Goal: Task Accomplishment & Management: Manage account settings

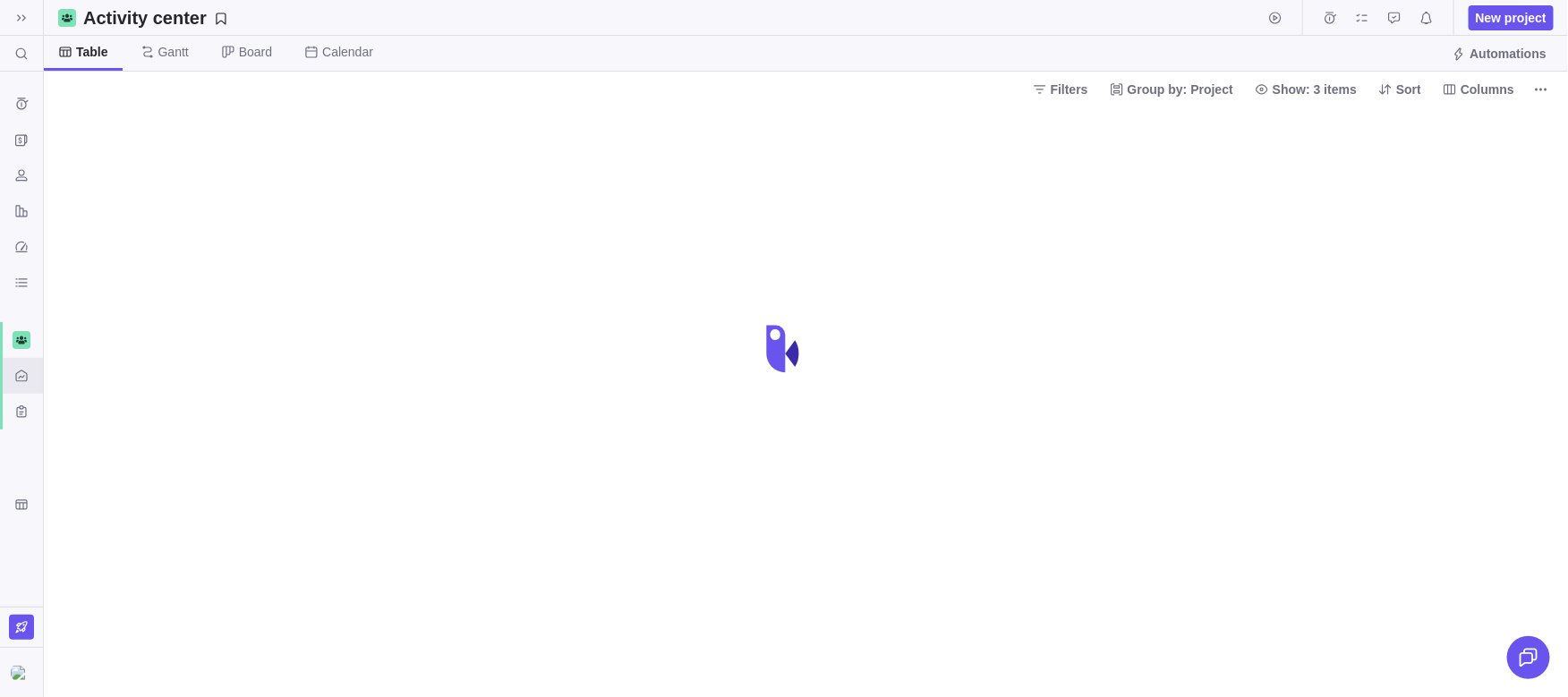
click at [1545, 666] on span at bounding box center [1528, 657] width 43 height 43
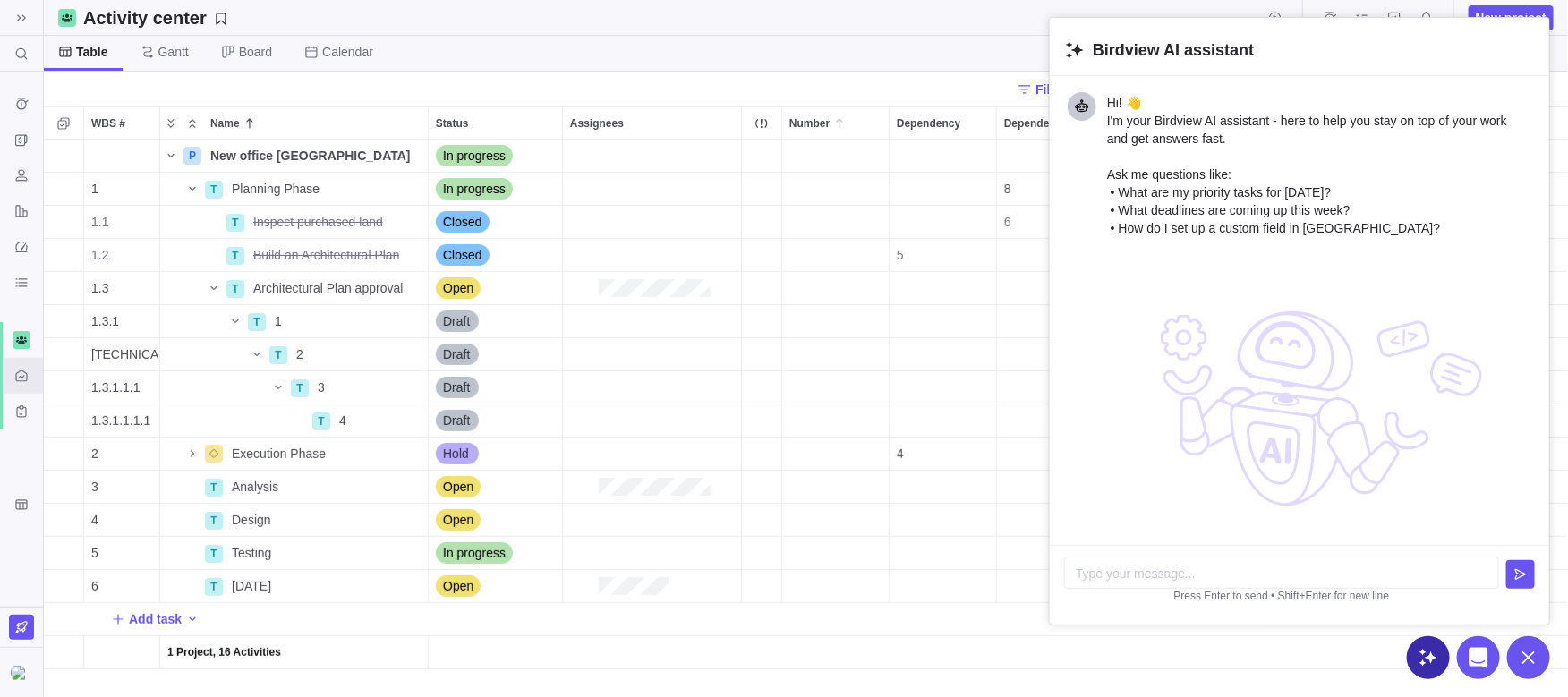
scroll to position [557, 1523]
click at [1529, 662] on icon at bounding box center [1528, 657] width 21 height 21
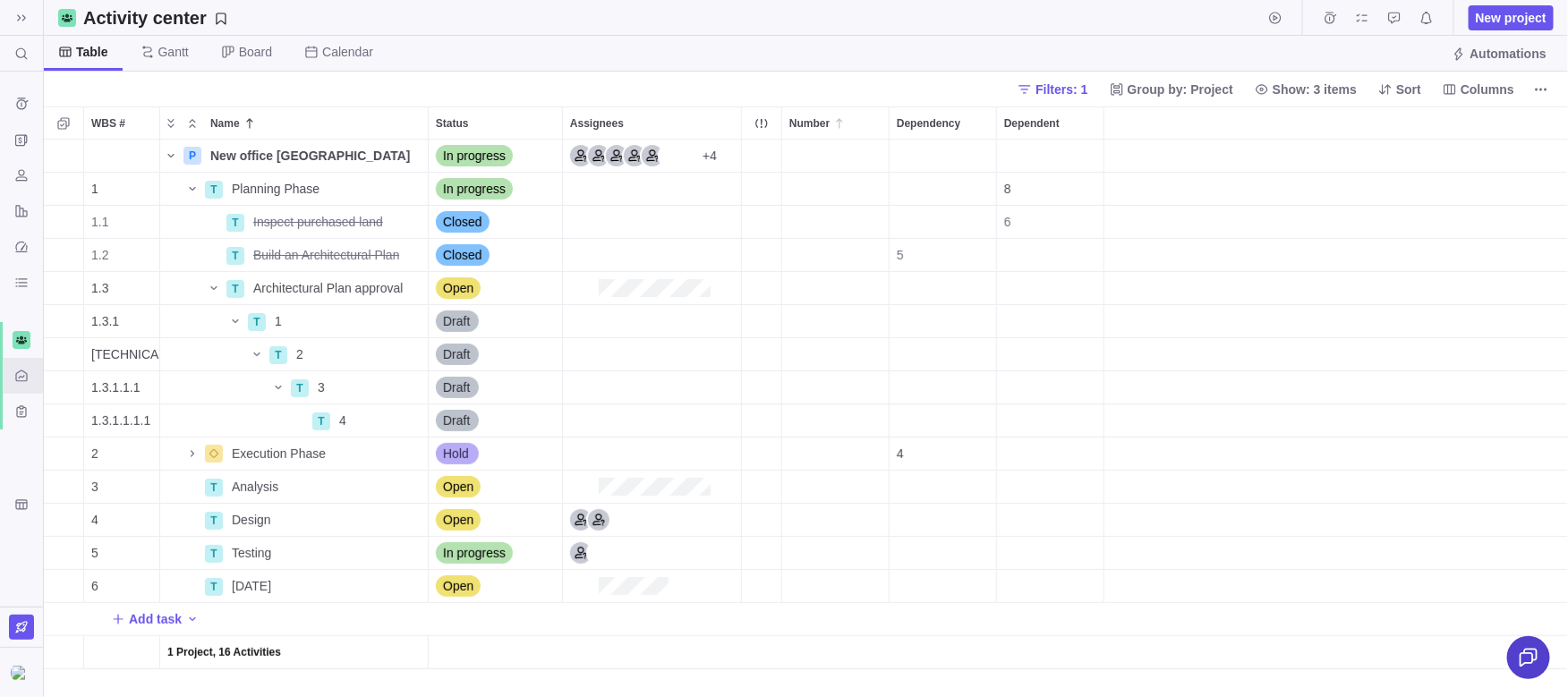
click at [1525, 662] on icon at bounding box center [1528, 657] width 17 height 18
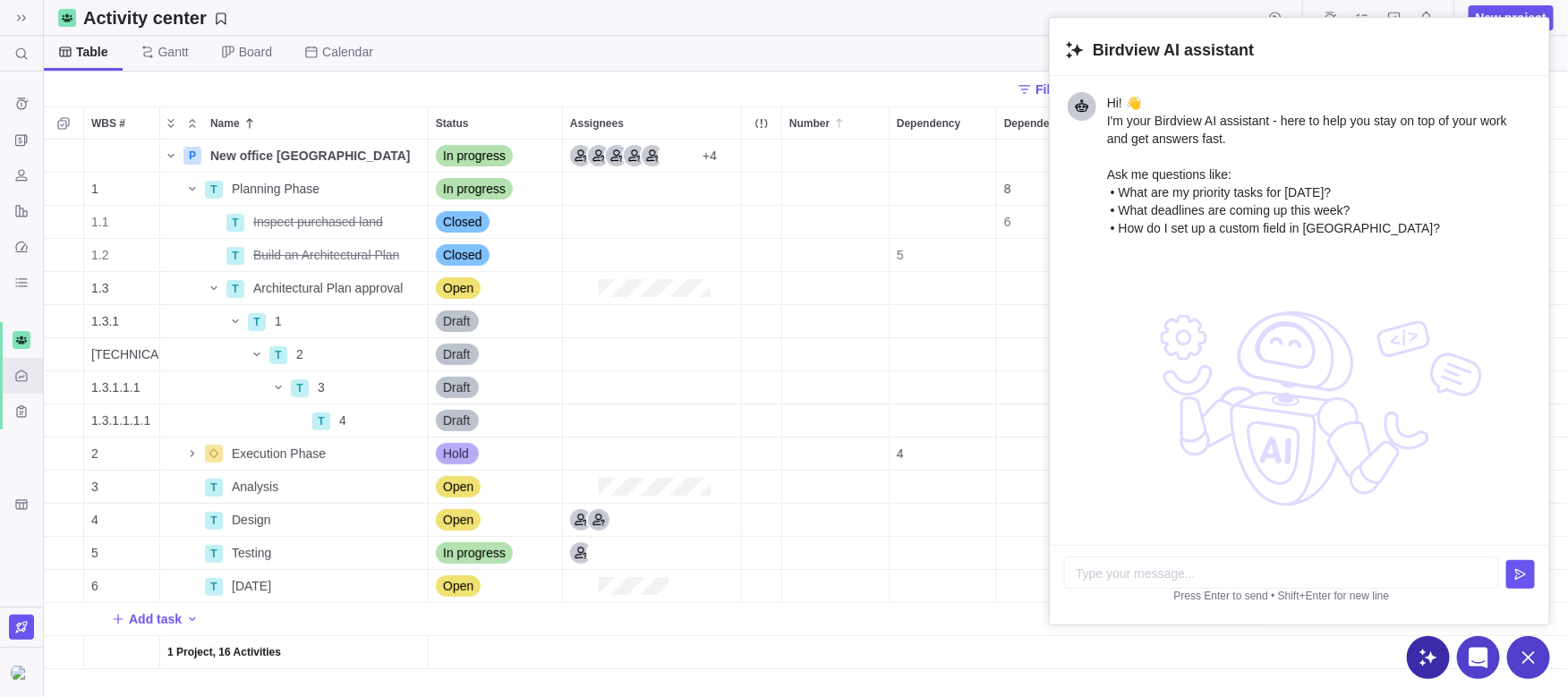
click at [1481, 656] on icon at bounding box center [1478, 657] width 18 height 20
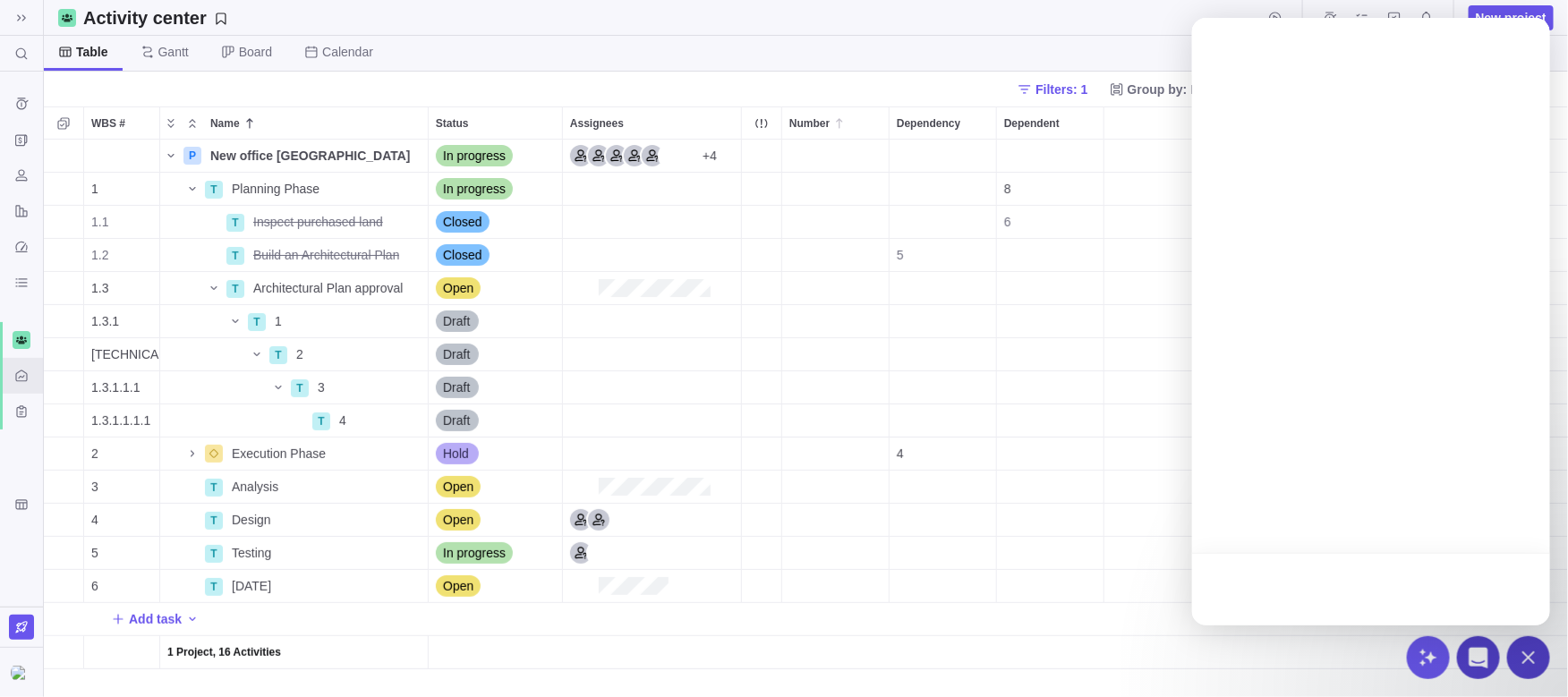
scroll to position [0, 0]
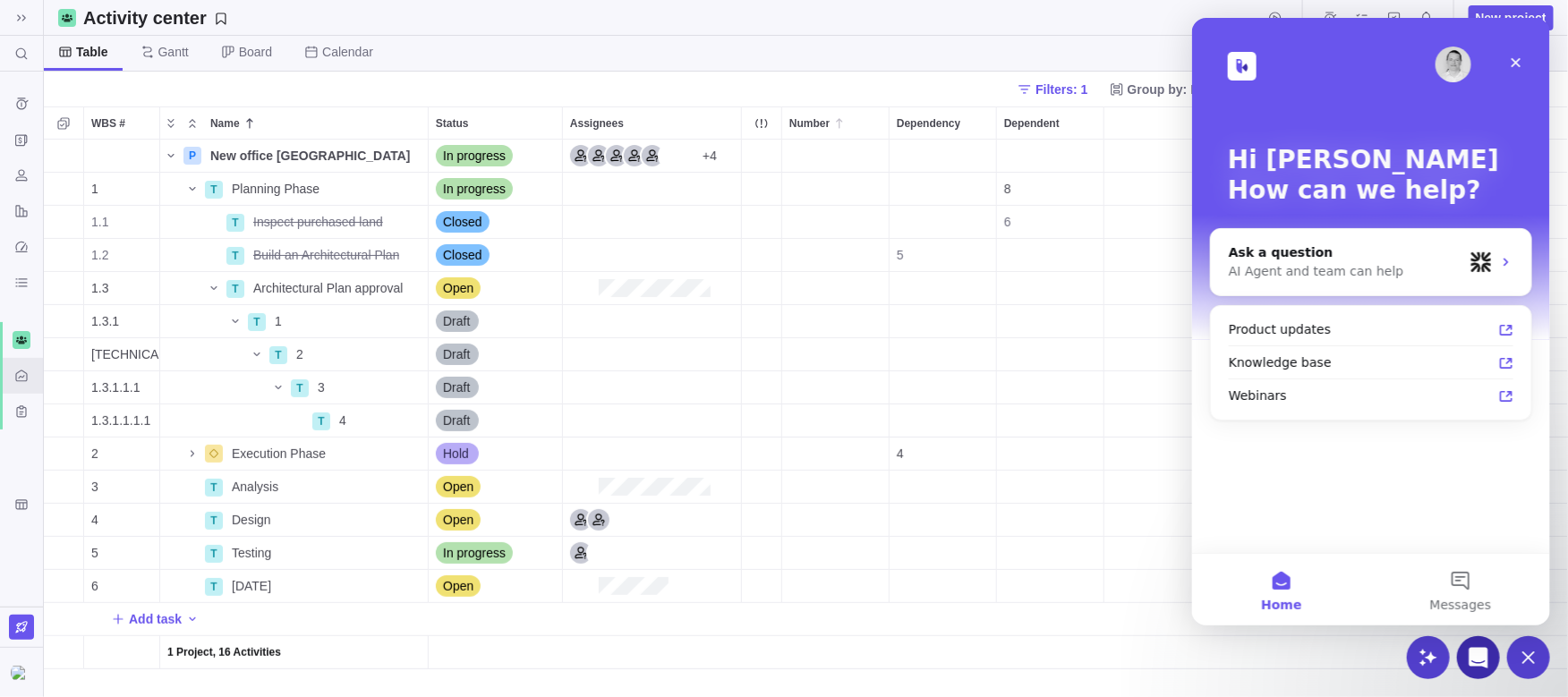
click at [1432, 663] on icon at bounding box center [1428, 657] width 21 height 21
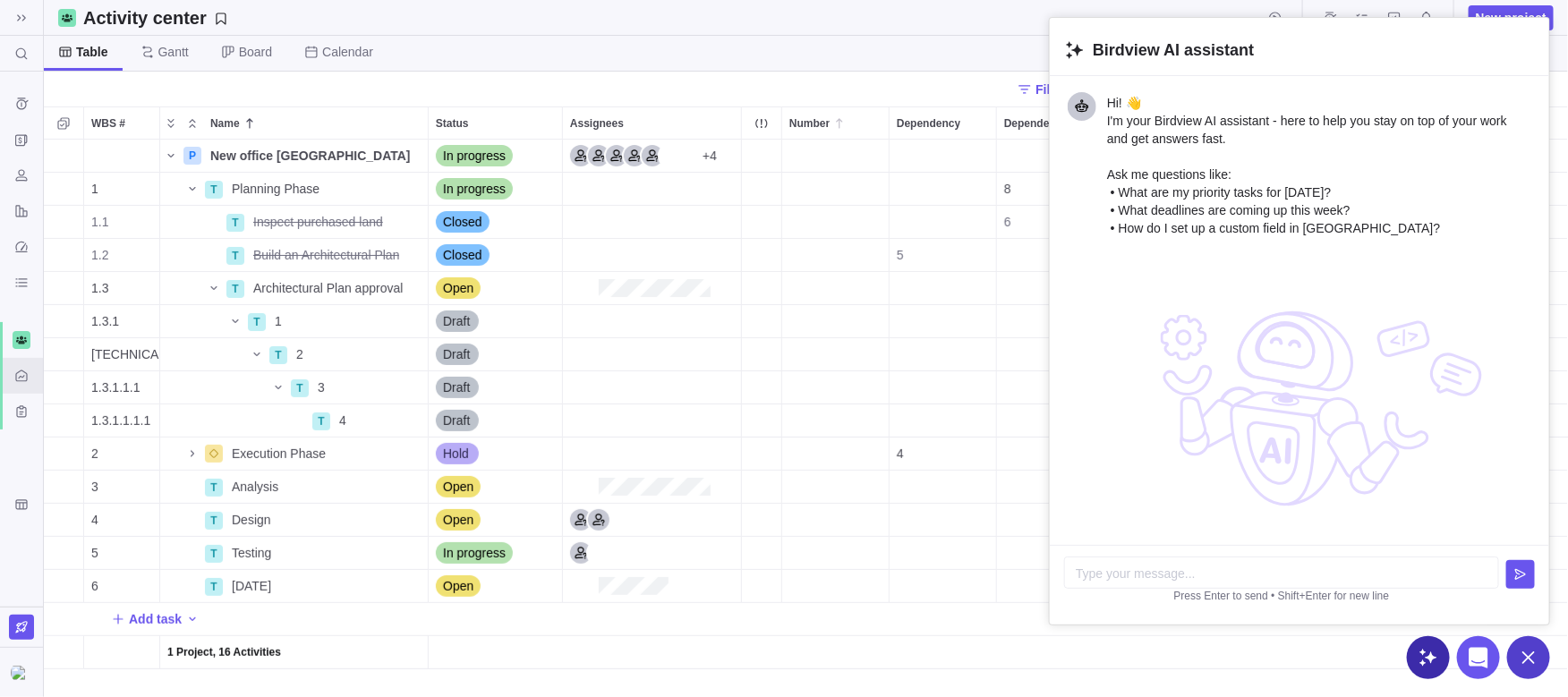
click at [1533, 658] on icon at bounding box center [1528, 657] width 21 height 21
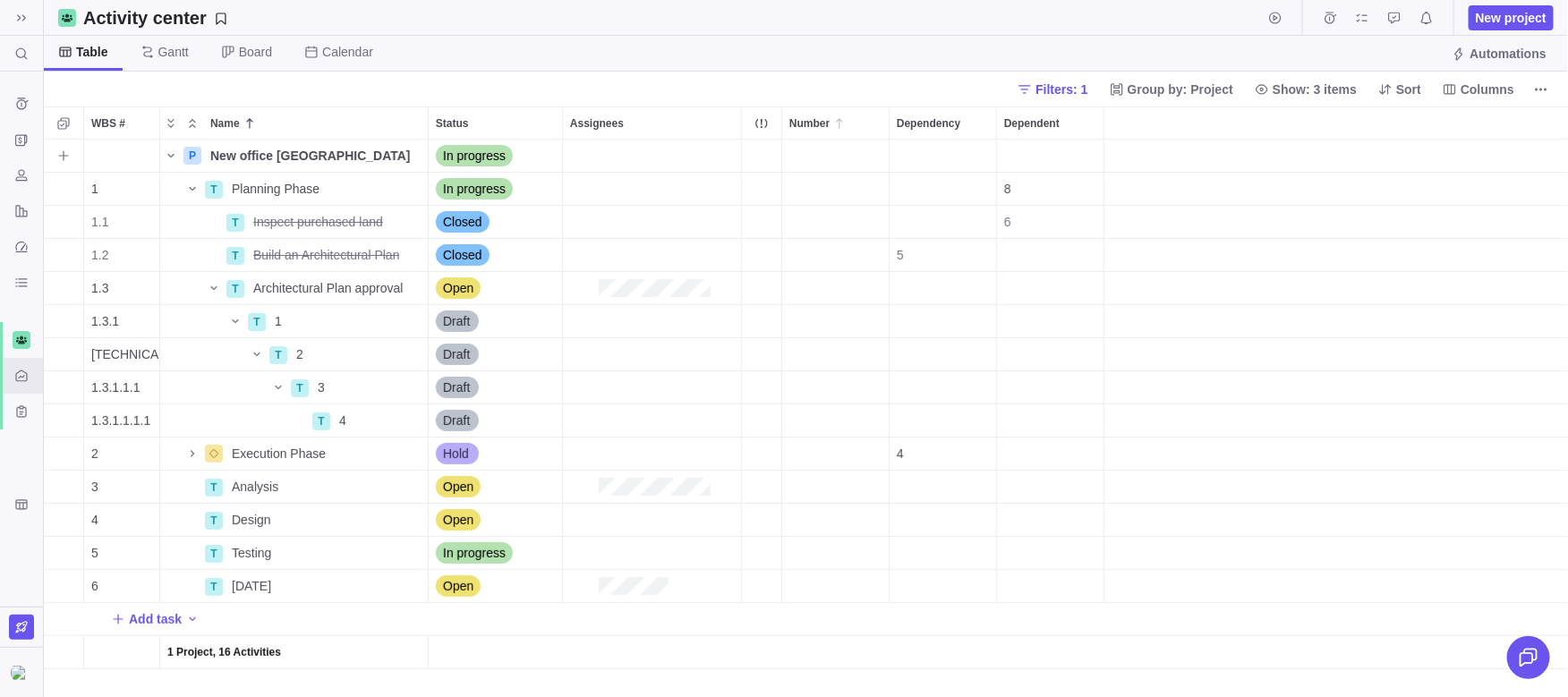
scroll to position [1, 1]
click at [1057, 96] on span "Filters: 1" at bounding box center [1062, 89] width 52 height 17
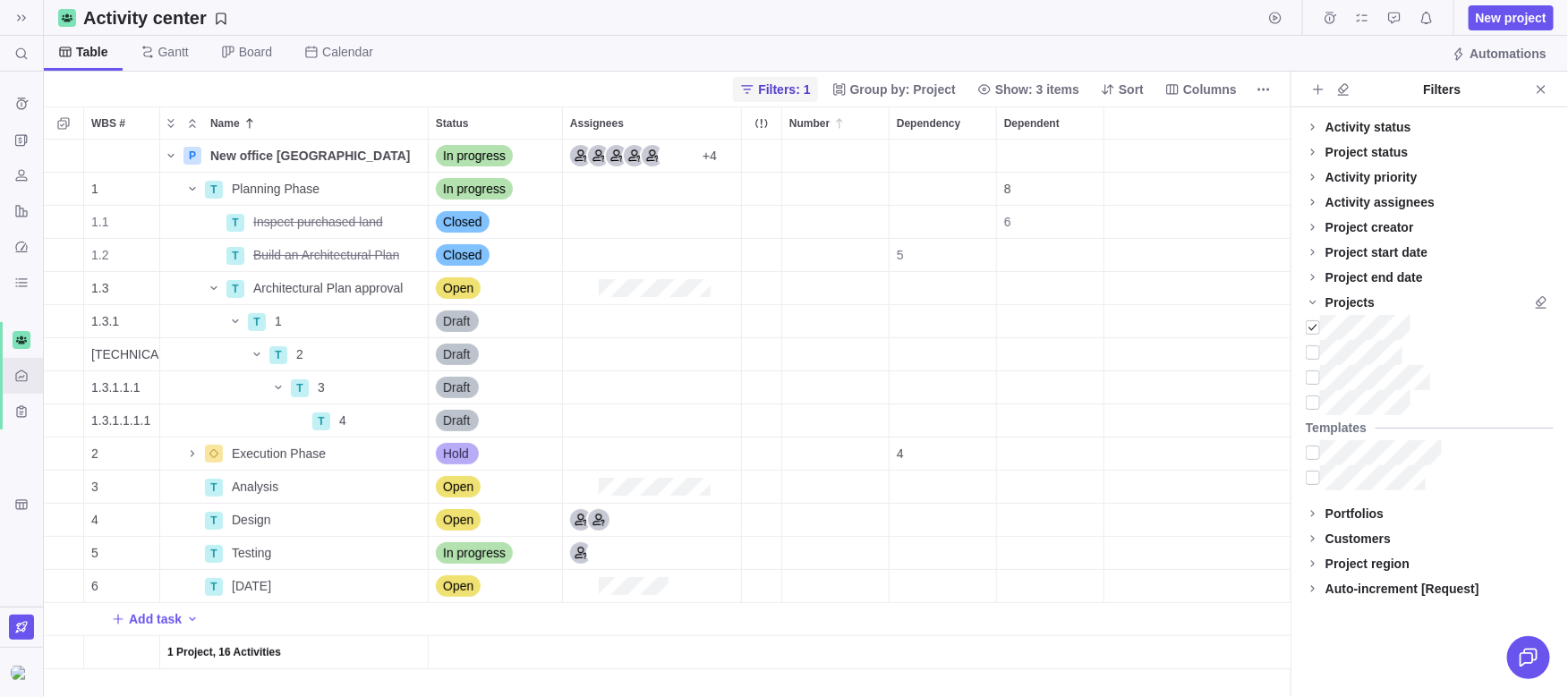
scroll to position [557, 1246]
click at [1334, 302] on div "Projects" at bounding box center [1350, 302] width 49 height 17
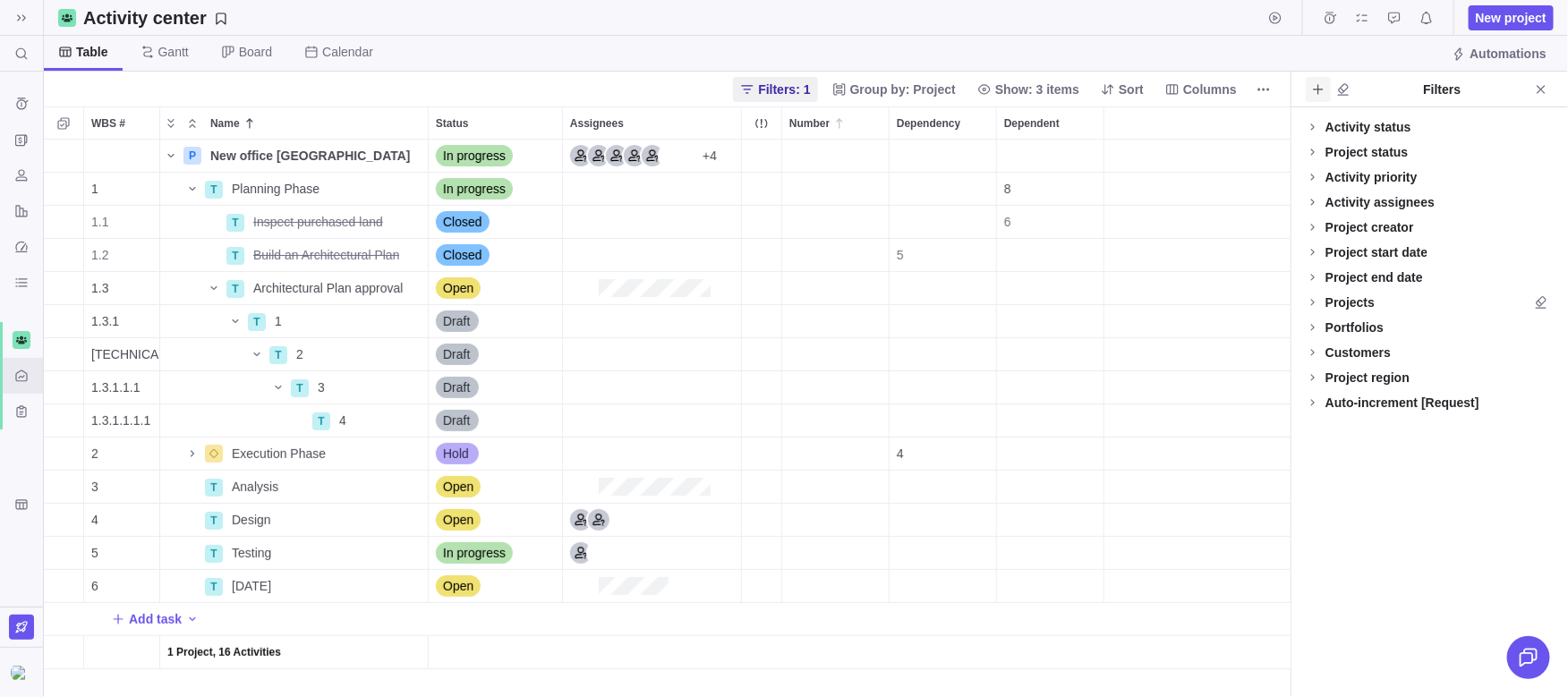
click at [1316, 91] on icon "Add filters" at bounding box center [1318, 89] width 15 height 15
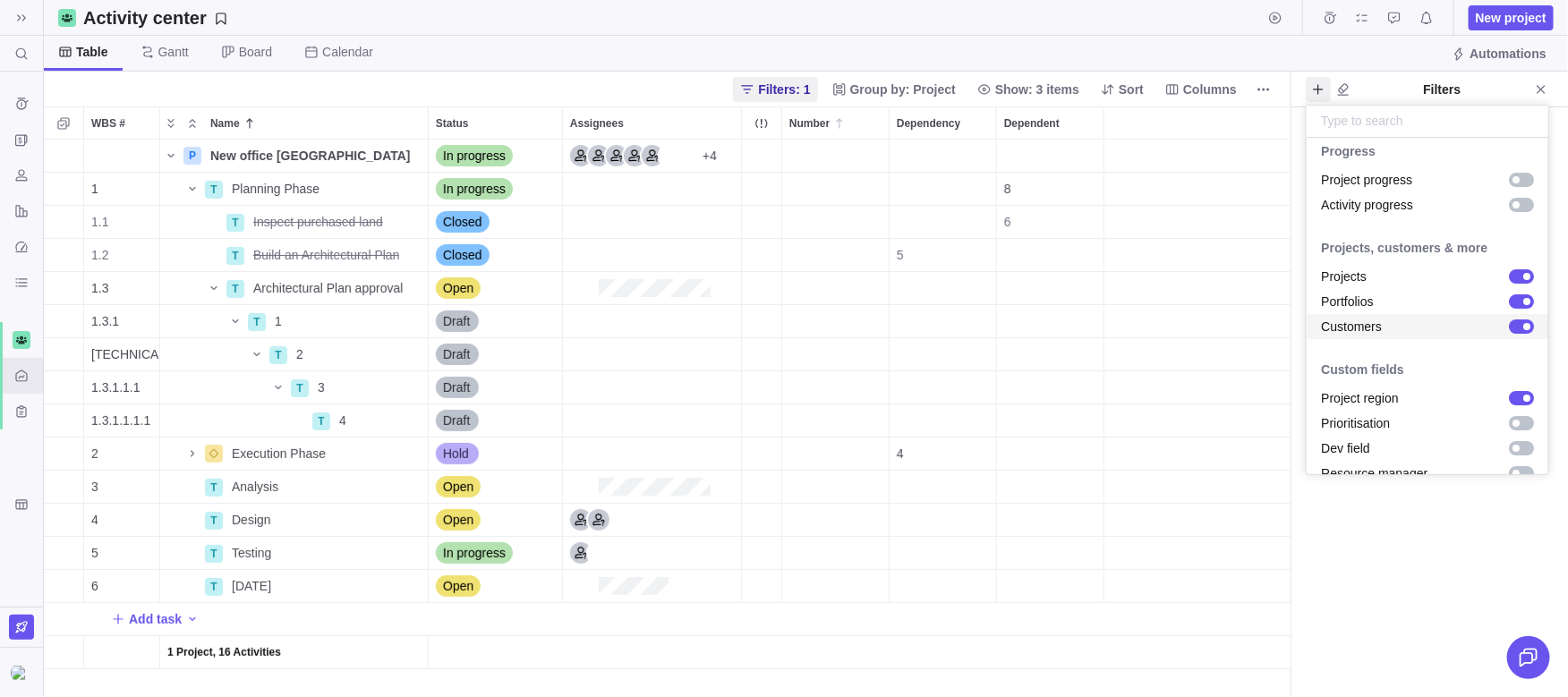
scroll to position [2897, 0]
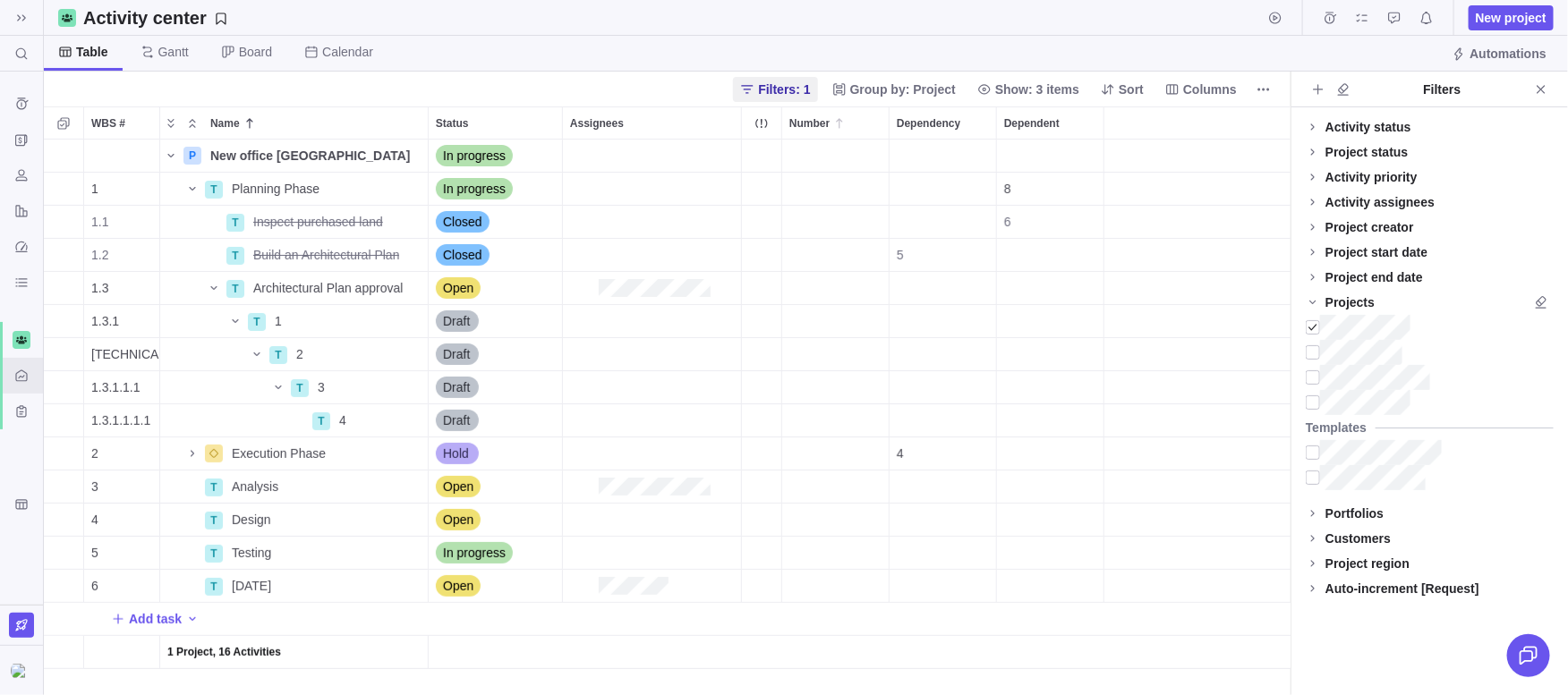
scroll to position [555, 1246]
click at [9, 661] on div at bounding box center [21, 670] width 43 height 49
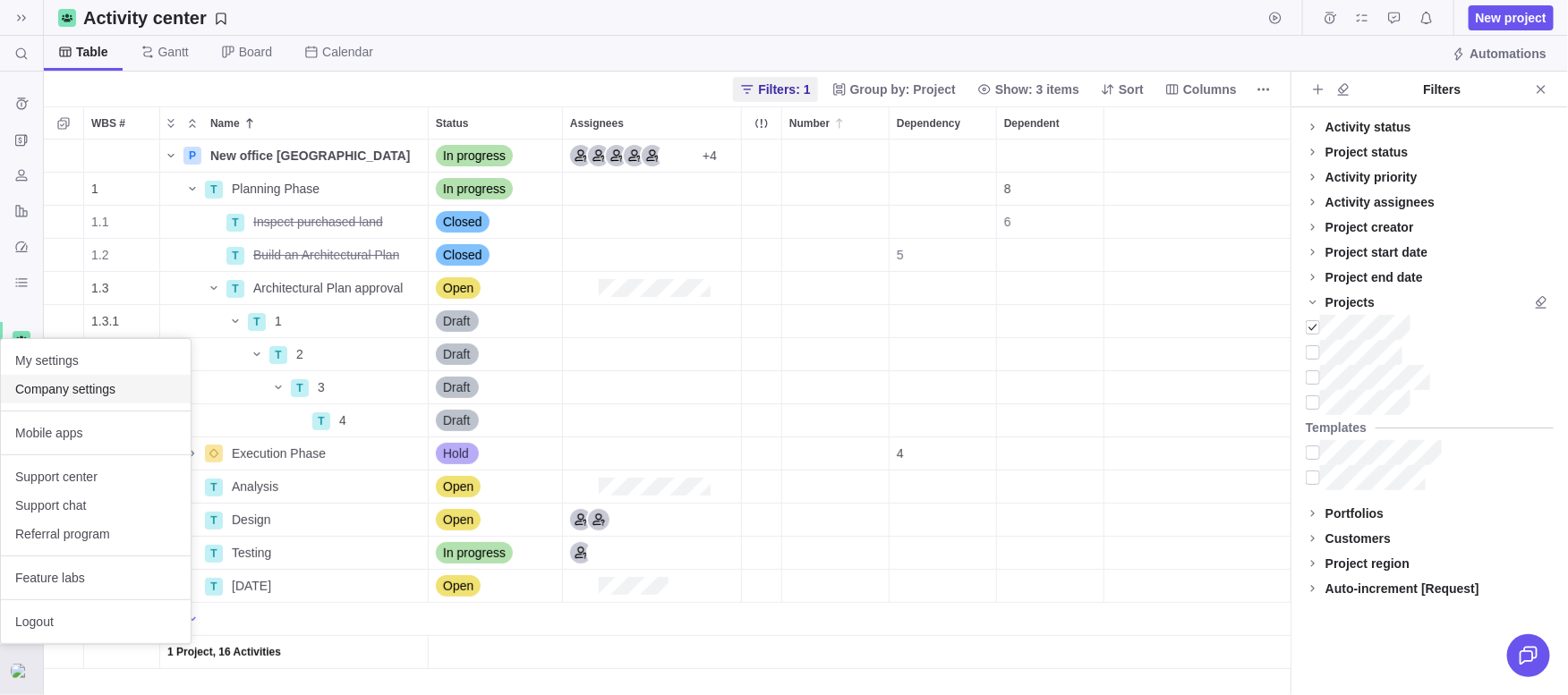
click at [76, 398] on div "Company settings" at bounding box center [96, 390] width 190 height 29
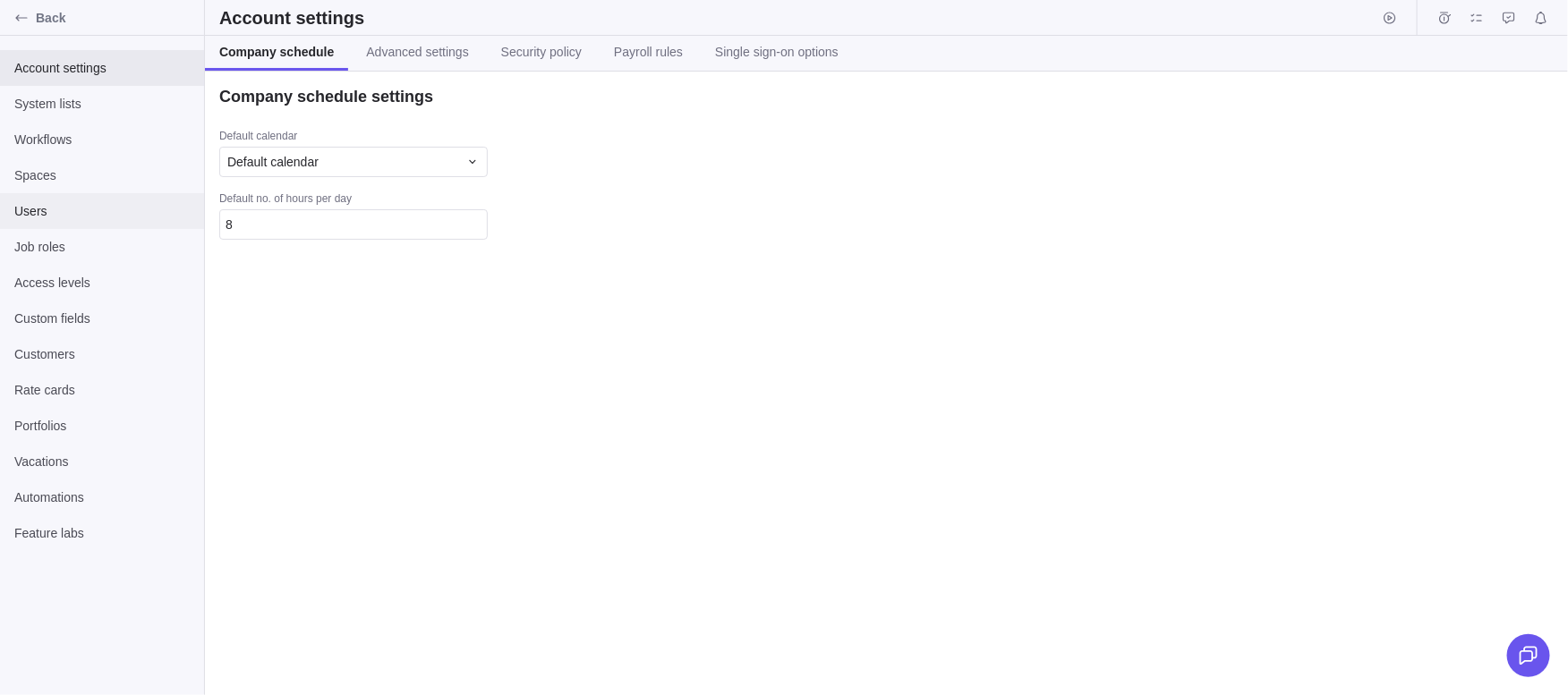
click at [75, 211] on span "Users" at bounding box center [102, 211] width 176 height 17
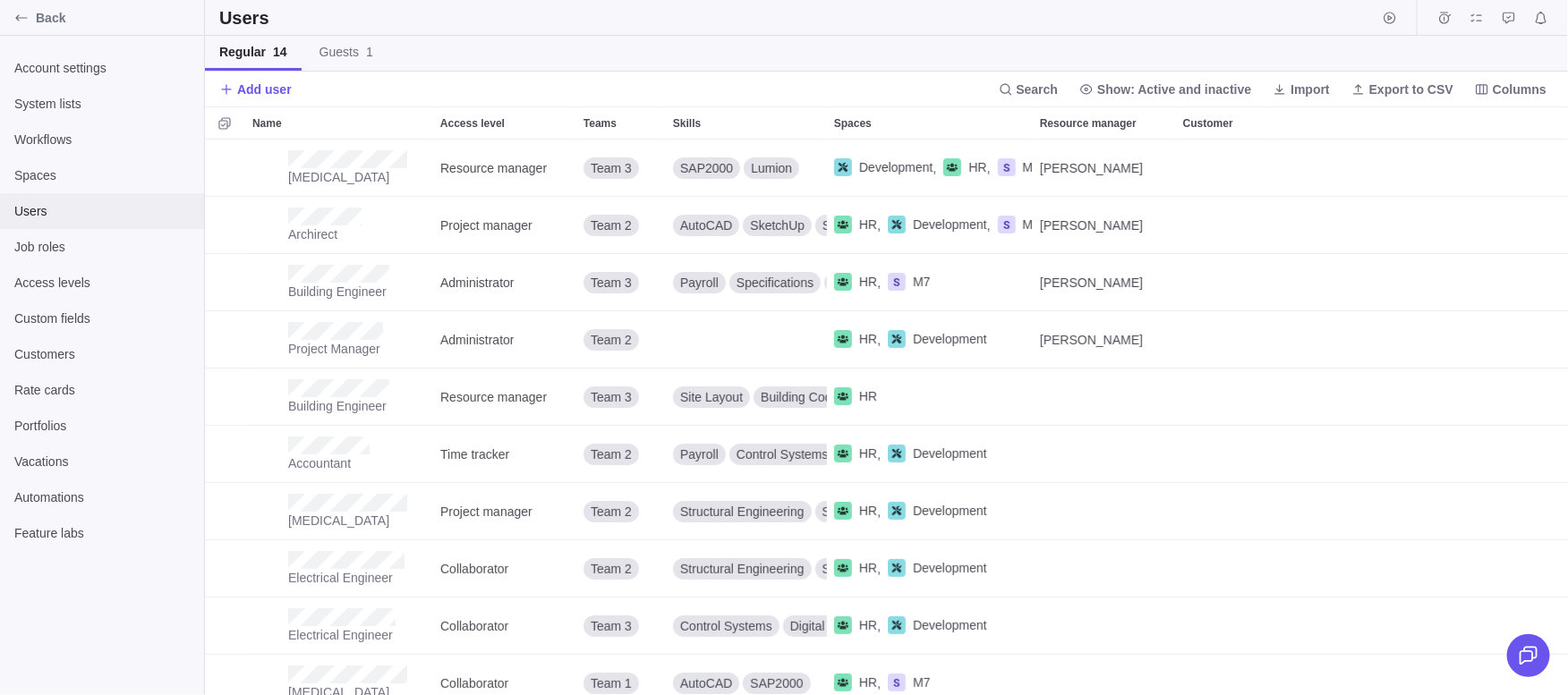
scroll to position [555, 1362]
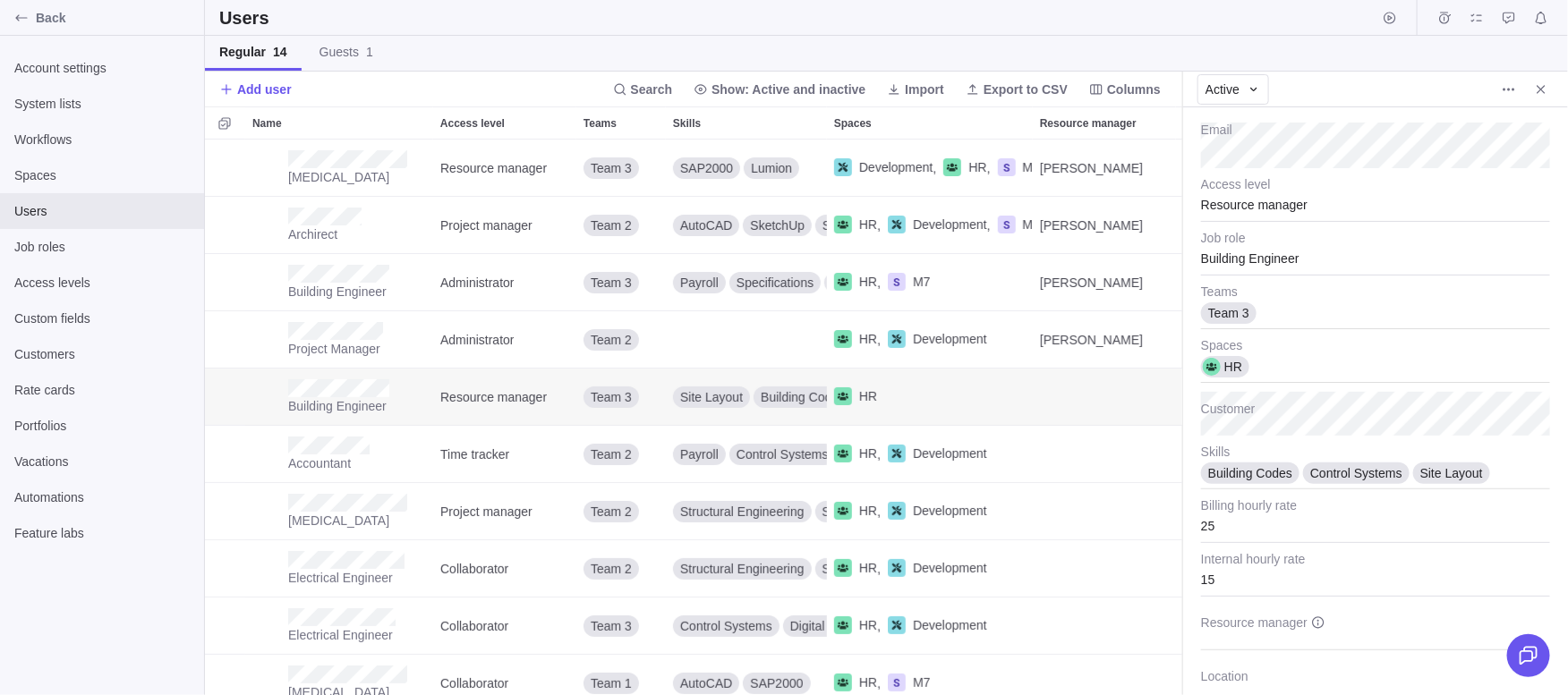
scroll to position [23, 0]
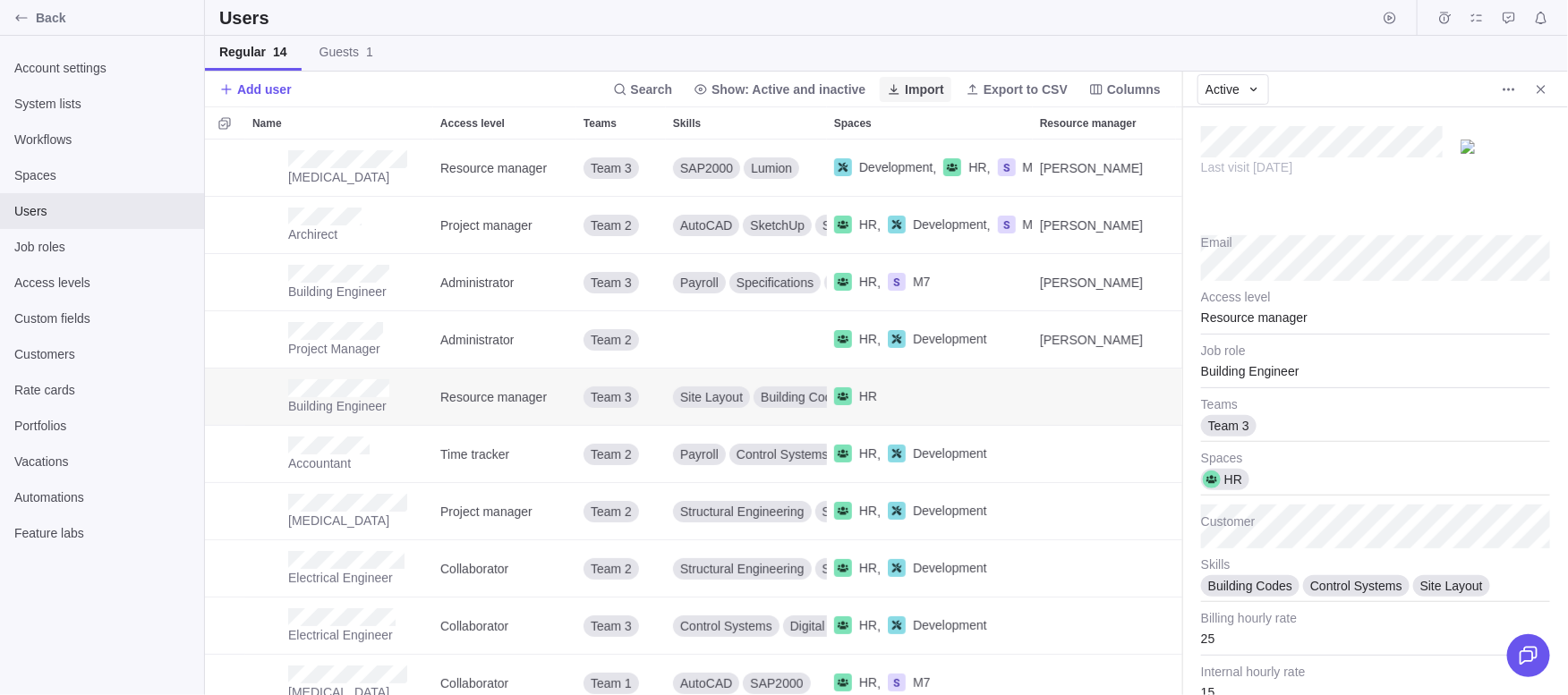
type textarea "x"
